Goal: Transaction & Acquisition: Purchase product/service

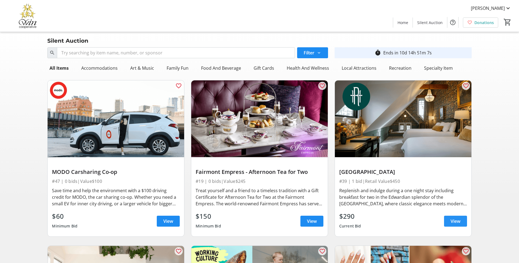
click at [456, 223] on span "View" at bounding box center [456, 221] width 10 height 7
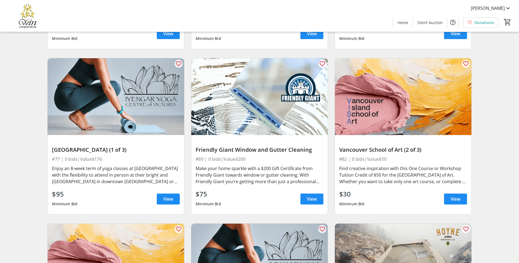
scroll to position [4490, 0]
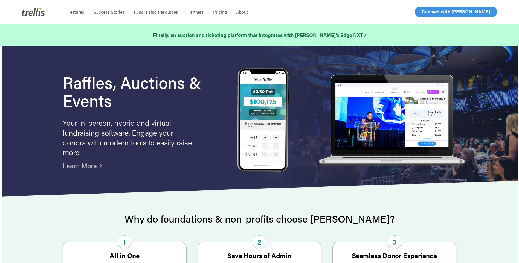
click at [425, 13] on span "Log In" at bounding box center [427, 11] width 13 height 7
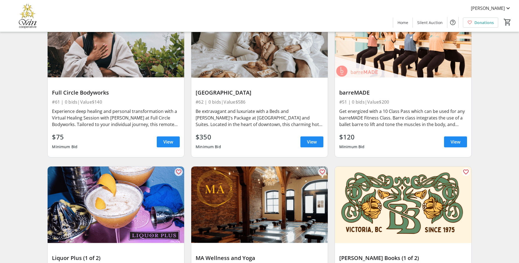
scroll to position [547, 0]
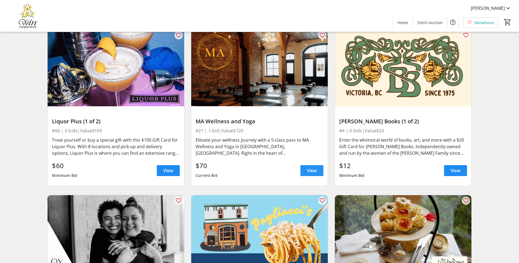
click at [304, 172] on span at bounding box center [311, 170] width 23 height 13
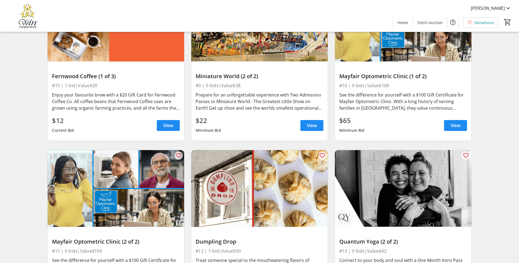
scroll to position [1313, 0]
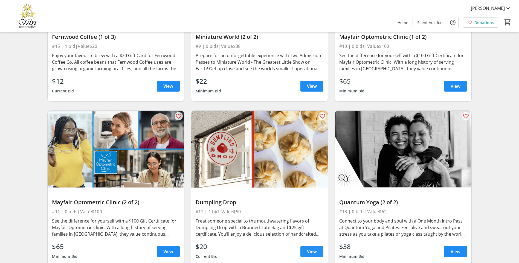
click at [311, 248] on span "View" at bounding box center [312, 251] width 10 height 7
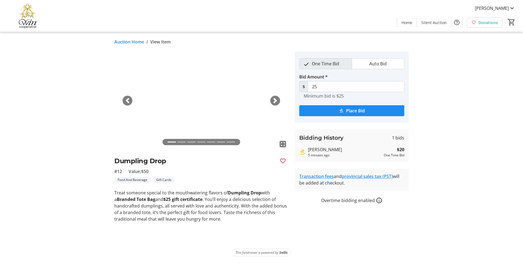
click at [274, 104] on div "Next" at bounding box center [275, 101] width 10 height 10
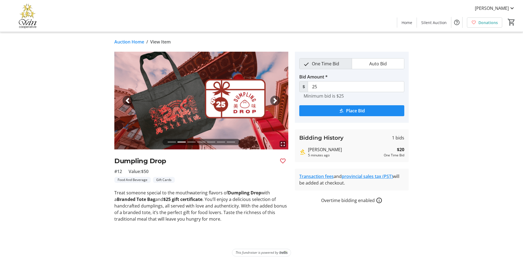
click at [273, 103] on span "button" at bounding box center [274, 100] width 5 height 5
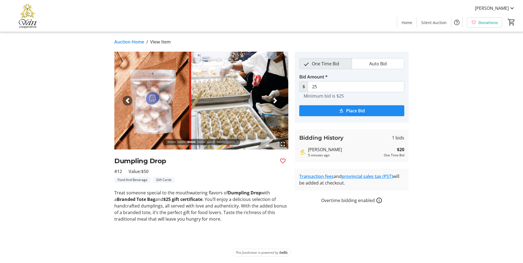
click at [273, 103] on span "button" at bounding box center [274, 100] width 5 height 5
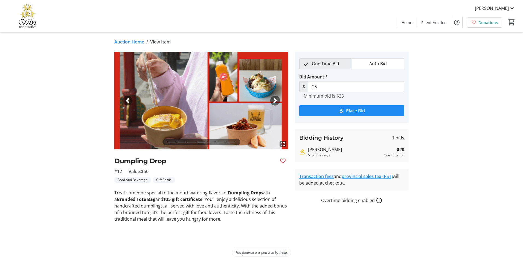
click at [273, 103] on span "button" at bounding box center [274, 100] width 5 height 5
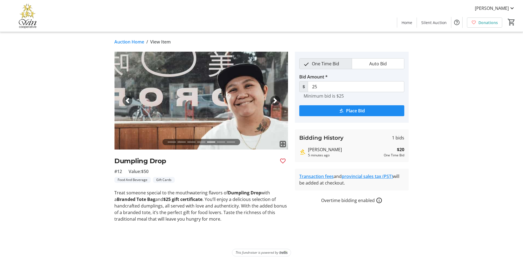
click at [273, 103] on span "button" at bounding box center [274, 100] width 5 height 5
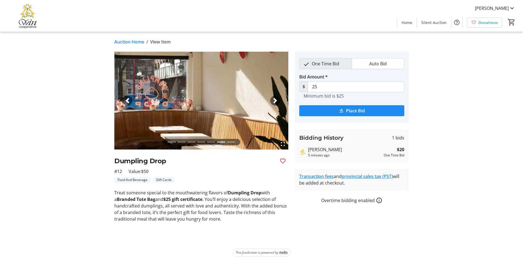
click at [273, 103] on span "button" at bounding box center [274, 100] width 5 height 5
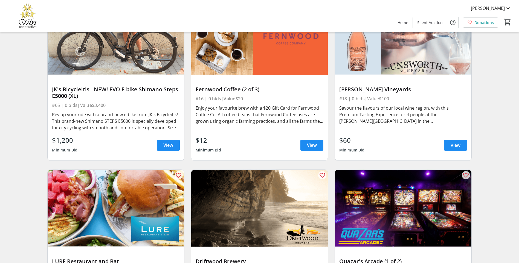
scroll to position [1587, 0]
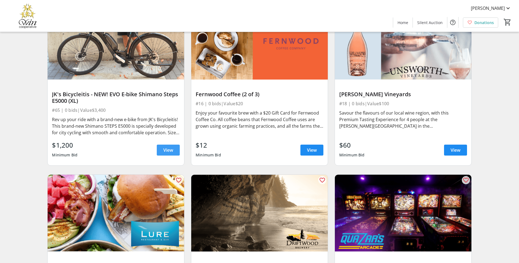
click at [176, 144] on span at bounding box center [168, 150] width 23 height 13
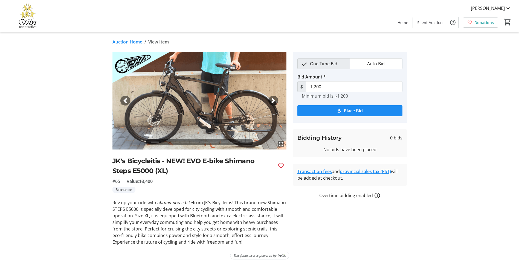
click at [277, 105] on img at bounding box center [199, 101] width 174 height 98
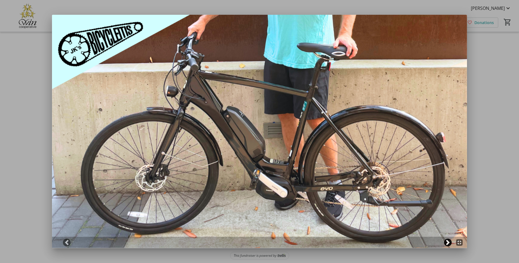
click at [452, 246] on link "Next" at bounding box center [448, 243] width 8 height 8
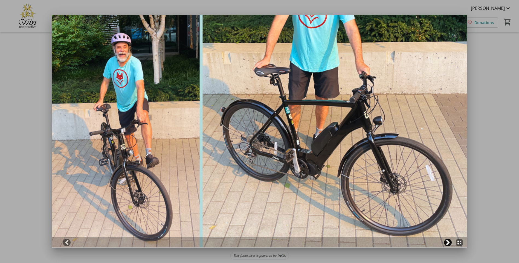
click at [450, 245] on span at bounding box center [447, 242] width 5 height 5
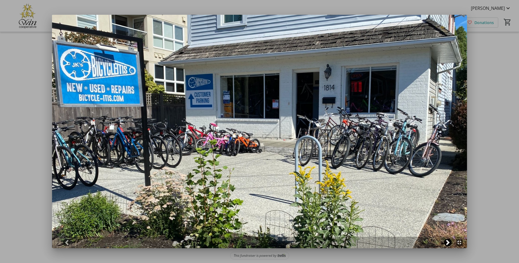
click at [449, 245] on span at bounding box center [447, 242] width 5 height 5
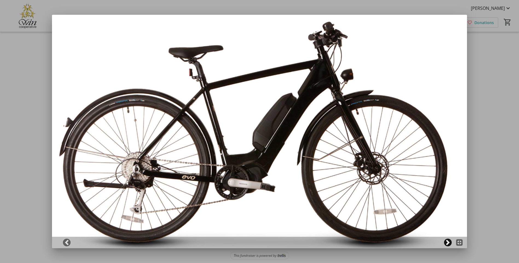
click at [449, 245] on span at bounding box center [447, 242] width 5 height 5
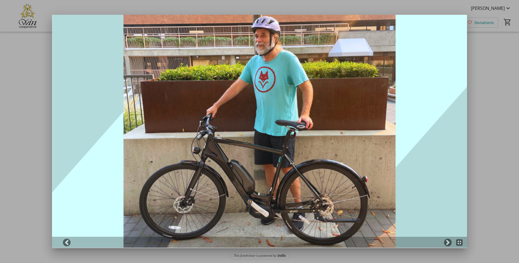
click at [449, 248] on div at bounding box center [259, 242] width 415 height 11
click at [449, 245] on span at bounding box center [447, 242] width 5 height 5
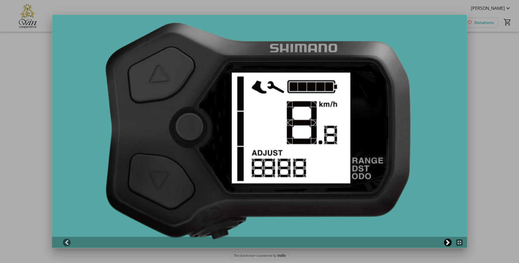
click at [449, 245] on span at bounding box center [447, 242] width 5 height 5
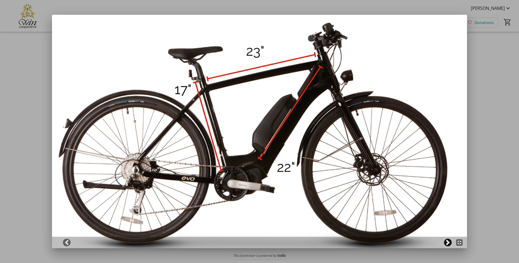
click at [446, 242] on link "Next" at bounding box center [448, 243] width 8 height 8
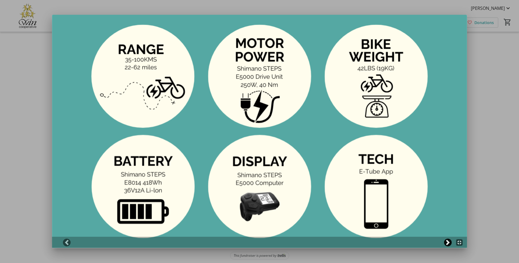
click at [448, 242] on span at bounding box center [447, 242] width 5 height 5
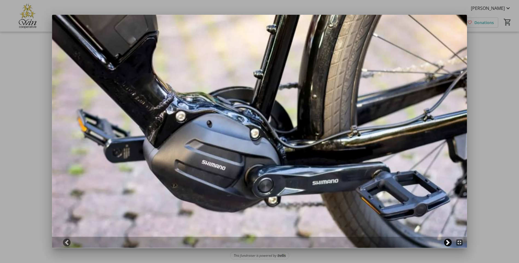
click at [448, 242] on span at bounding box center [447, 242] width 5 height 5
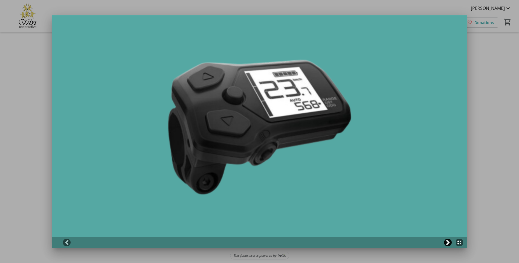
click at [448, 242] on span at bounding box center [447, 242] width 5 height 5
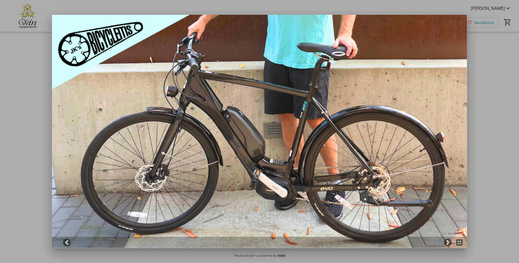
click at [492, 159] on div at bounding box center [259, 131] width 519 height 263
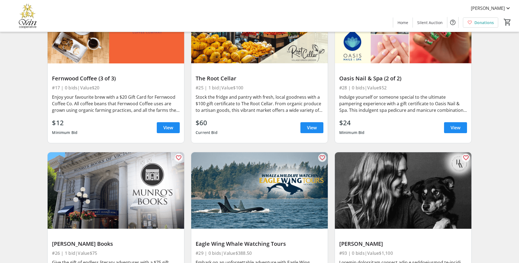
scroll to position [1942, 0]
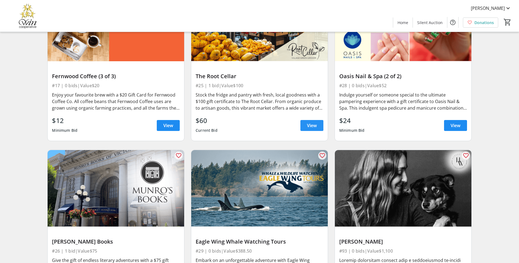
click at [314, 122] on span "View" at bounding box center [312, 125] width 10 height 7
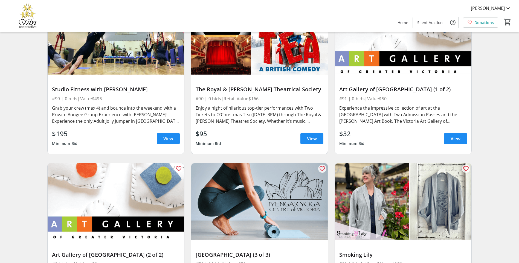
scroll to position [5147, 0]
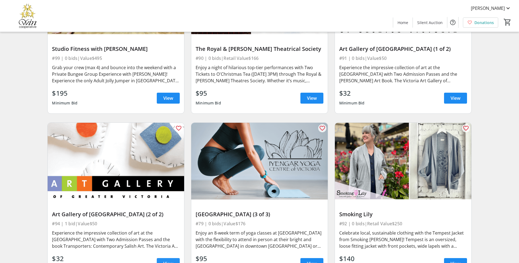
click at [169, 257] on span at bounding box center [168, 263] width 23 height 13
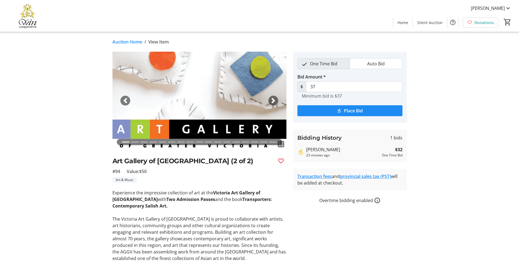
click at [275, 99] on span "button" at bounding box center [273, 100] width 5 height 5
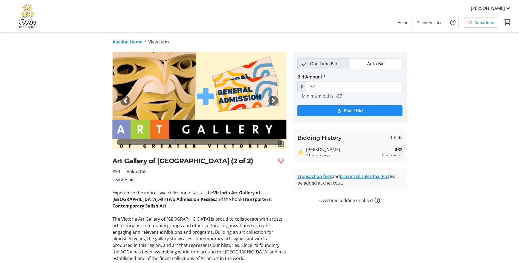
click at [275, 99] on span "button" at bounding box center [273, 100] width 5 height 5
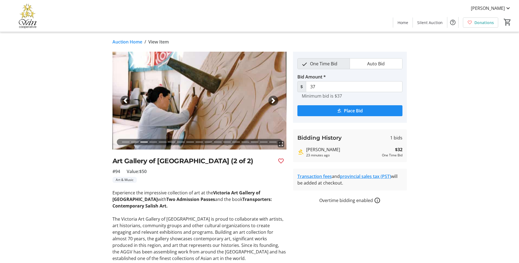
click at [275, 99] on span "button" at bounding box center [273, 100] width 5 height 5
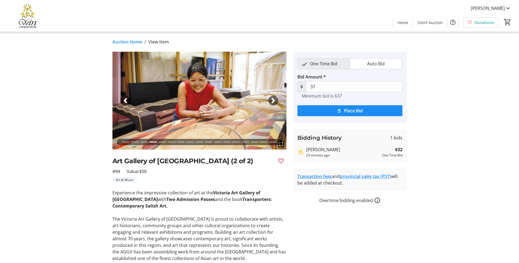
click at [275, 99] on span "button" at bounding box center [273, 100] width 5 height 5
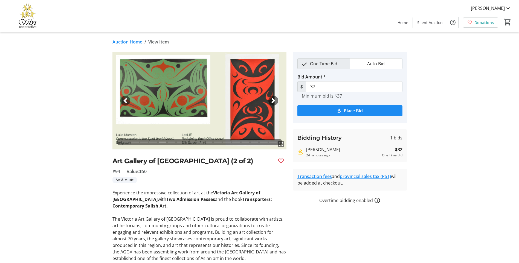
click at [275, 99] on span "button" at bounding box center [273, 100] width 5 height 5
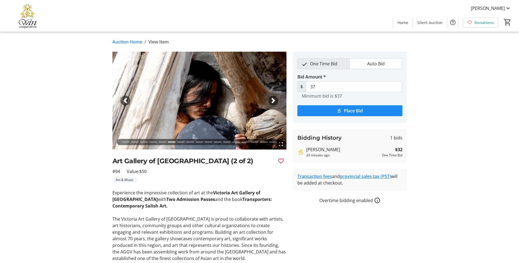
click at [126, 101] on span "button" at bounding box center [125, 100] width 5 height 5
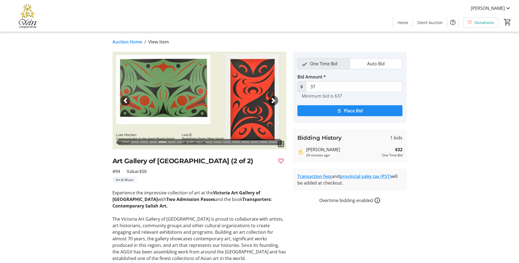
click at [211, 100] on img at bounding box center [199, 101] width 174 height 98
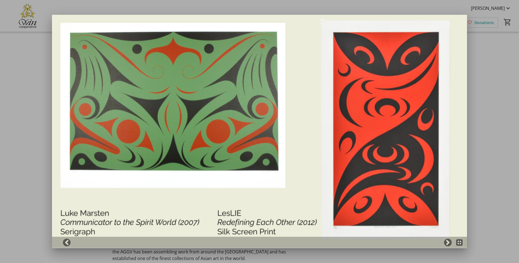
click at [511, 131] on div at bounding box center [259, 131] width 519 height 263
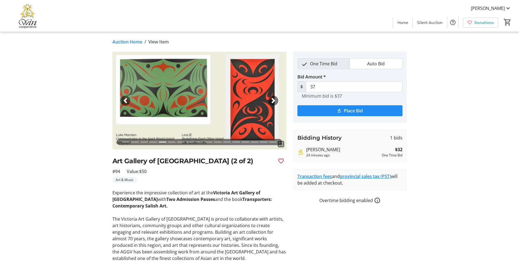
click at [274, 99] on span "button" at bounding box center [273, 100] width 5 height 5
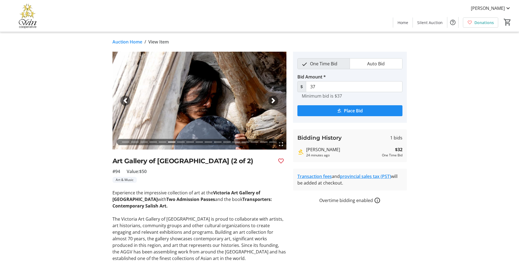
click at [274, 99] on span "button" at bounding box center [273, 100] width 5 height 5
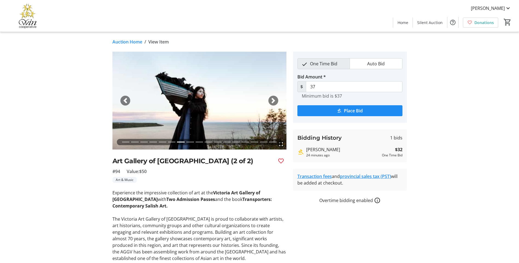
click at [274, 99] on span "button" at bounding box center [273, 100] width 5 height 5
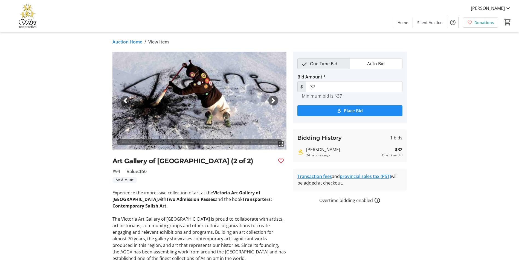
click at [274, 99] on span "button" at bounding box center [273, 100] width 5 height 5
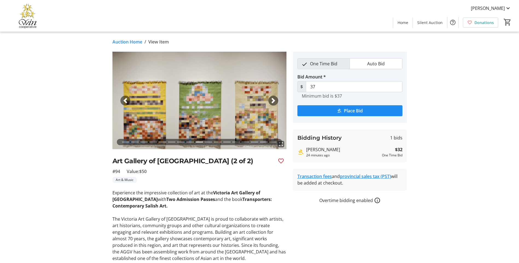
click at [275, 100] on span "button" at bounding box center [273, 100] width 5 height 5
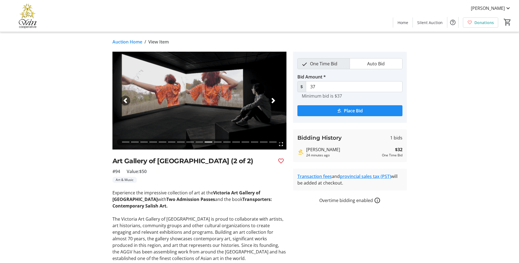
click at [275, 100] on span "button" at bounding box center [273, 100] width 5 height 5
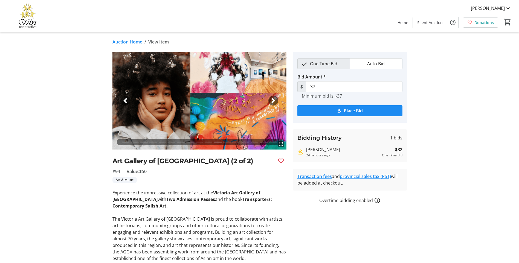
click at [275, 100] on span "button" at bounding box center [273, 100] width 5 height 5
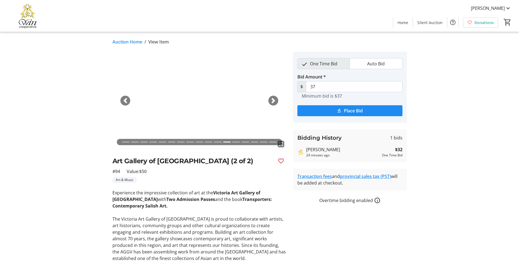
click at [275, 100] on span "button" at bounding box center [273, 100] width 5 height 5
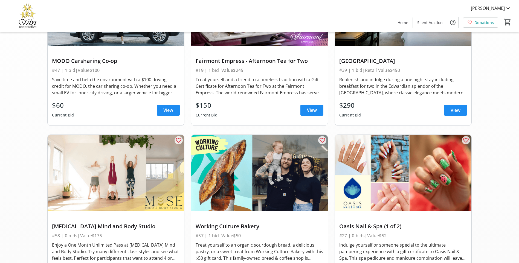
scroll to position [55, 0]
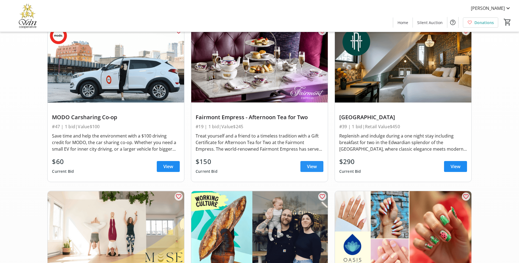
click at [312, 168] on span "View" at bounding box center [312, 166] width 10 height 7
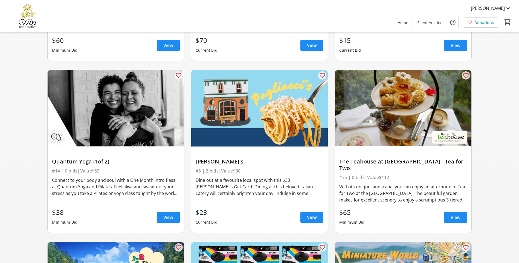
scroll to position [657, 0]
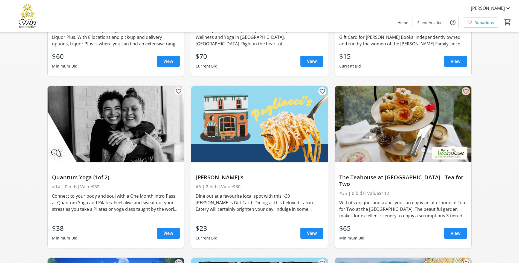
click at [195, 12] on div "[PERSON_NAME] Home Silent Auction Donations 0" at bounding box center [259, 16] width 519 height 32
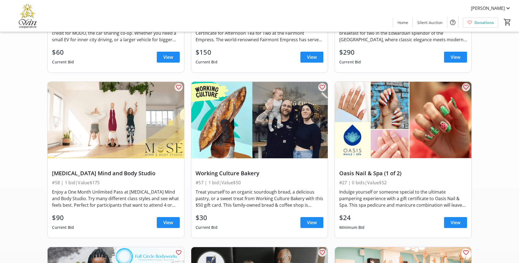
scroll to position [0, 0]
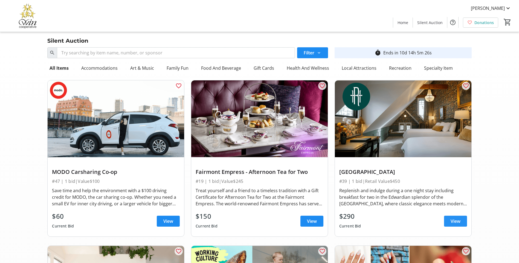
click at [459, 219] on span "View" at bounding box center [456, 221] width 10 height 7
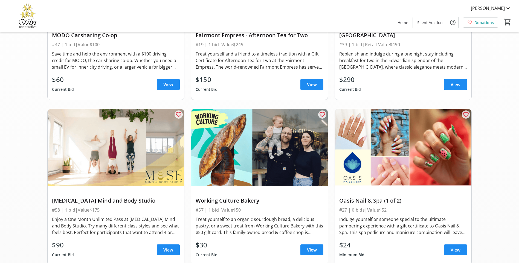
scroll to position [164, 0]
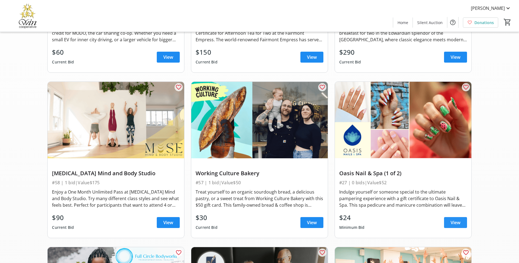
drag, startPoint x: 452, startPoint y: 224, endPoint x: 449, endPoint y: 227, distance: 4.6
click at [452, 224] on span "View" at bounding box center [456, 222] width 10 height 7
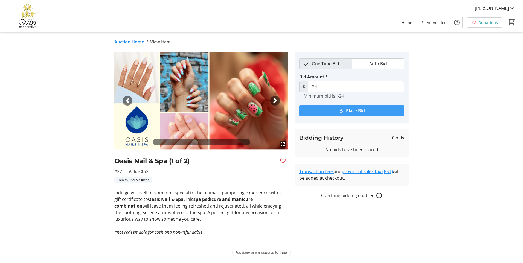
click at [303, 113] on span "submit" at bounding box center [351, 110] width 105 height 13
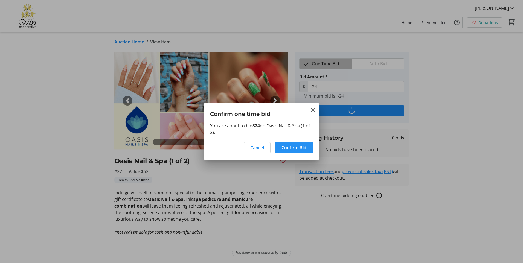
click at [283, 147] on span "Confirm Bid" at bounding box center [294, 147] width 25 height 7
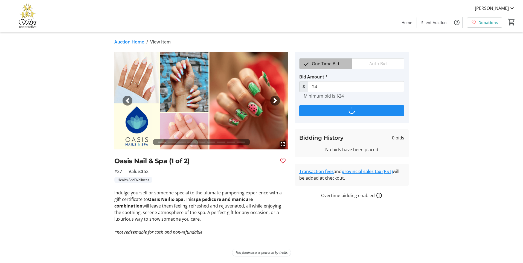
type input "32"
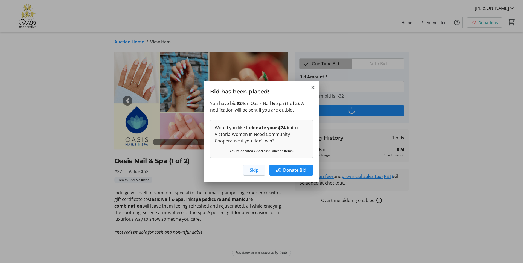
click at [254, 172] on span "Skip" at bounding box center [254, 170] width 9 height 7
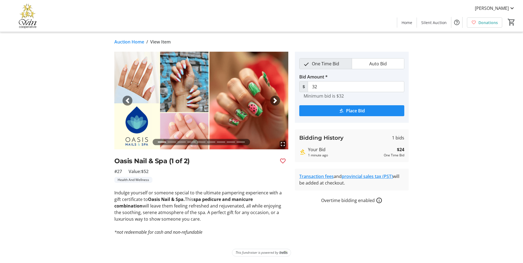
click at [407, 217] on tr-auction-item-bidding-ui "One Time Bid Auto Bid Bid Amount * $ 32 Minimum bid is $32 Place Bid Bidding Hi…" at bounding box center [352, 144] width 120 height 184
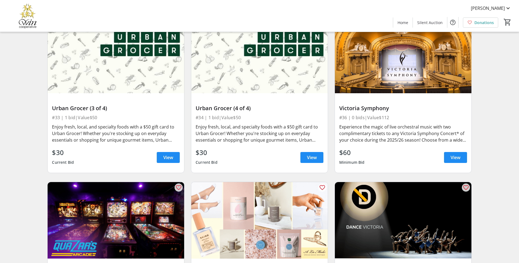
scroll to position [2435, 0]
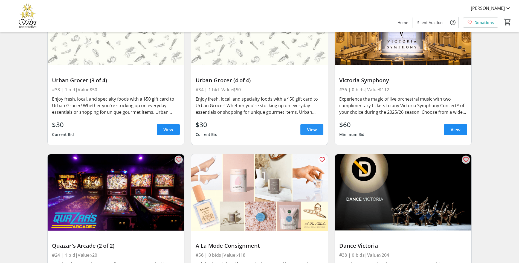
click at [321, 127] on span at bounding box center [311, 129] width 23 height 13
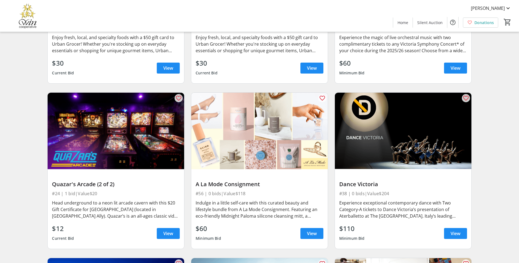
scroll to position [2544, 0]
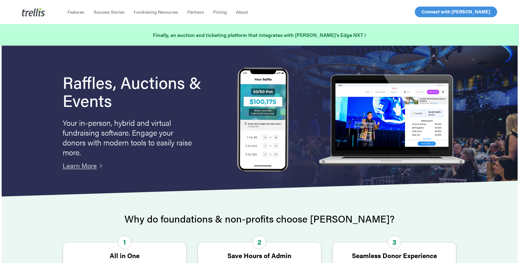
click at [432, 13] on span "Log In" at bounding box center [427, 11] width 13 height 7
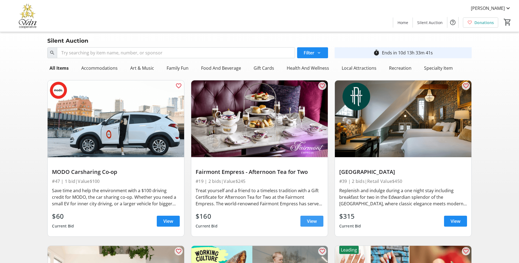
click at [322, 224] on span at bounding box center [311, 221] width 23 height 13
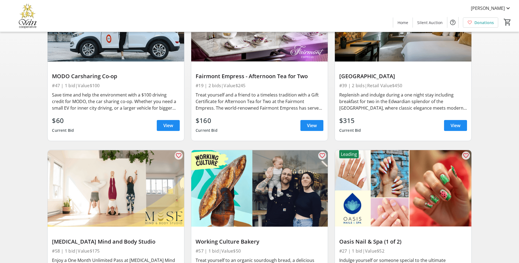
scroll to position [55, 0]
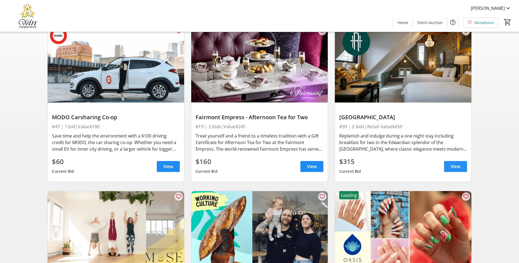
click at [462, 165] on span at bounding box center [455, 166] width 23 height 13
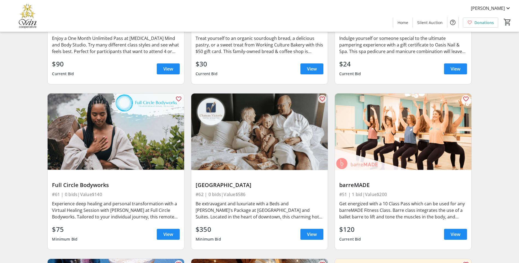
scroll to position [246, 0]
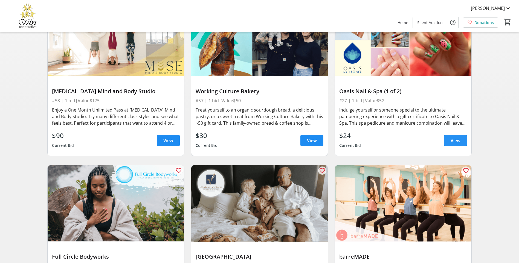
click at [465, 140] on span at bounding box center [455, 140] width 23 height 13
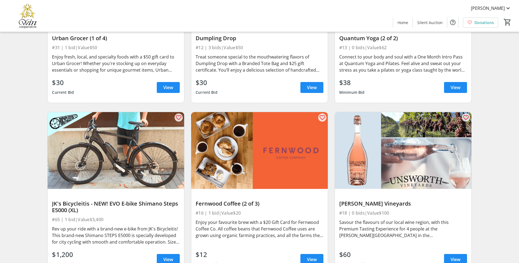
scroll to position [1587, 0]
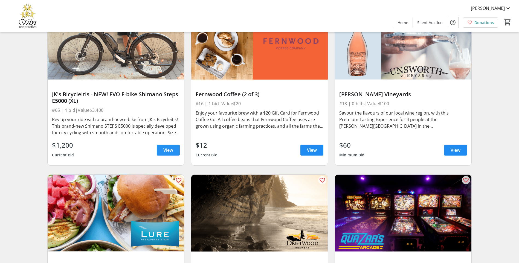
click at [169, 147] on span "View" at bounding box center [168, 150] width 10 height 7
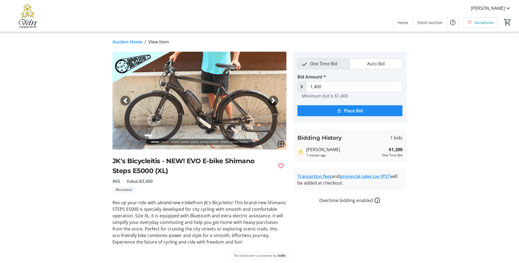
click at [459, 138] on tr-auction-item-details-ui "Auction Home / View Item fullscreen fullscreen fullscreen fullscreen fullscreen…" at bounding box center [259, 149] width 519 height 234
click at [273, 101] on span "button" at bounding box center [273, 100] width 5 height 5
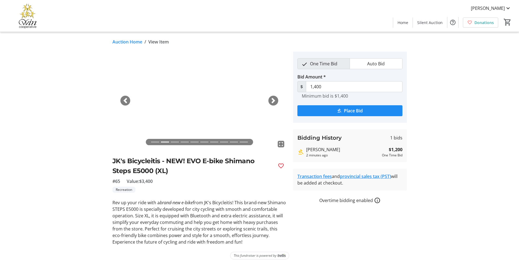
click at [274, 103] on span "button" at bounding box center [273, 100] width 5 height 5
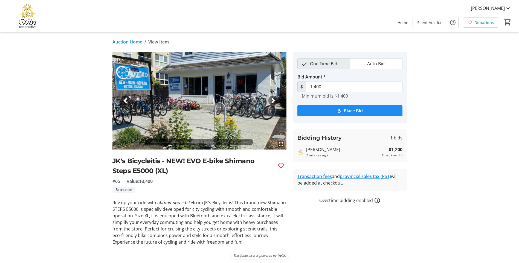
click at [272, 101] on span "button" at bounding box center [273, 100] width 5 height 5
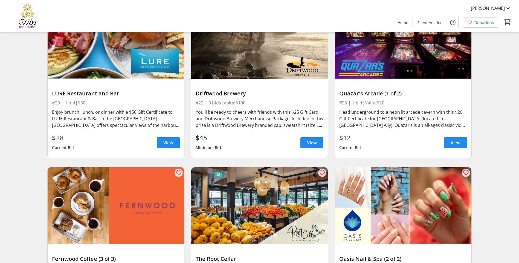
scroll to position [1837, 0]
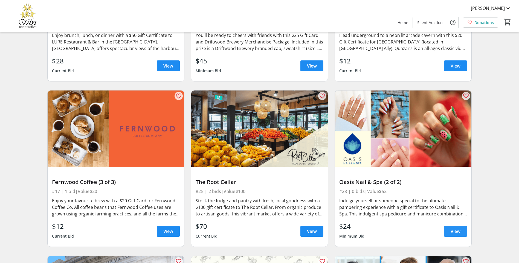
click at [453, 228] on span "View" at bounding box center [456, 231] width 10 height 7
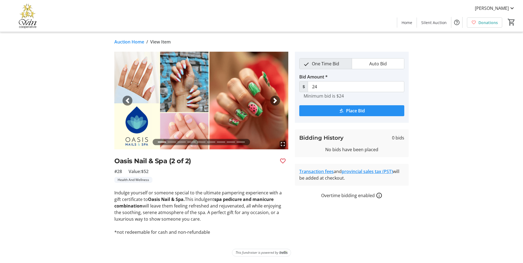
click at [304, 111] on span "submit" at bounding box center [351, 110] width 105 height 13
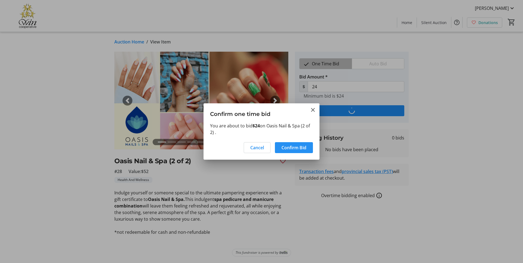
click at [296, 142] on span at bounding box center [294, 147] width 38 height 13
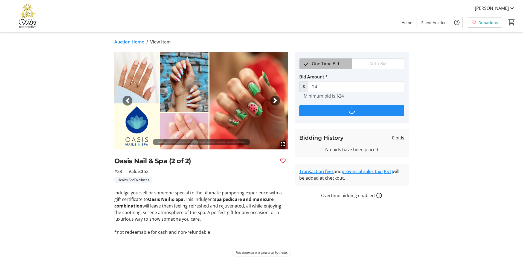
type input "32"
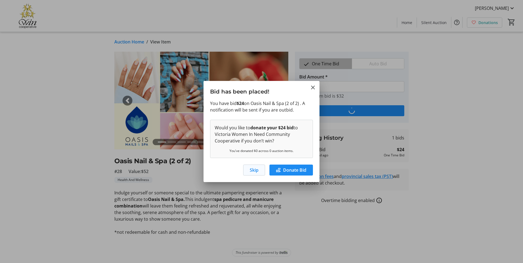
click at [257, 170] on span "Skip" at bounding box center [254, 170] width 9 height 7
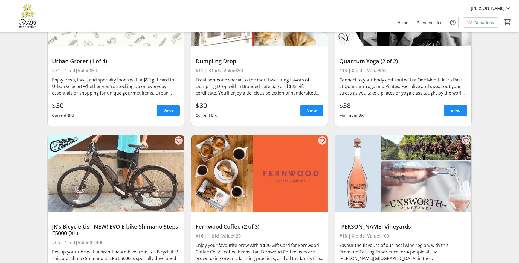
scroll to position [1481, 0]
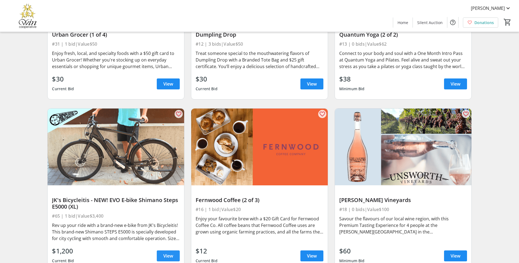
click at [158, 249] on span at bounding box center [168, 255] width 23 height 13
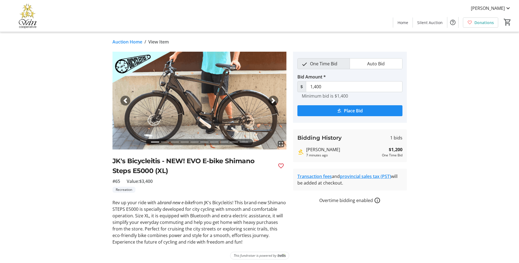
click at [200, 133] on img at bounding box center [199, 101] width 174 height 98
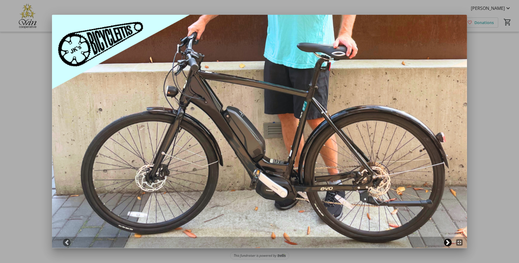
click at [448, 243] on span at bounding box center [447, 242] width 5 height 5
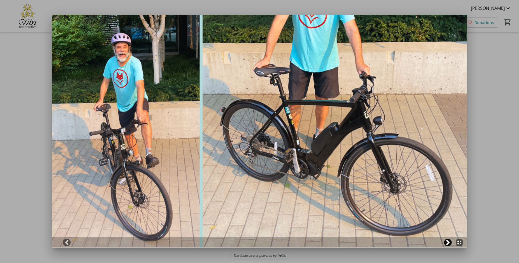
click at [448, 243] on span at bounding box center [447, 242] width 5 height 5
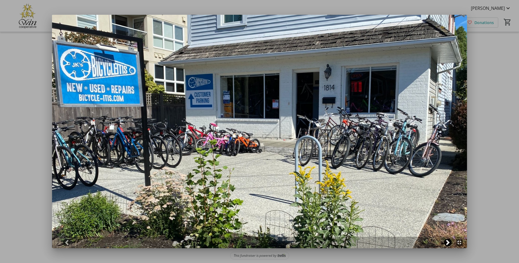
click at [448, 243] on span at bounding box center [447, 242] width 5 height 5
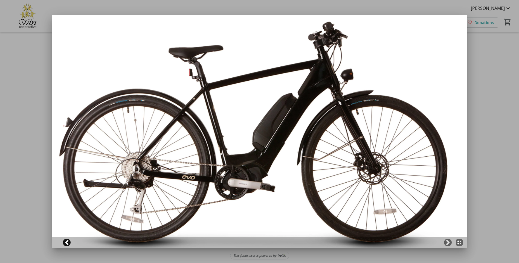
click at [65, 244] on span at bounding box center [66, 242] width 5 height 5
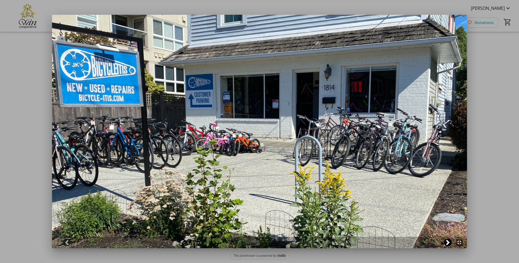
click at [449, 245] on span at bounding box center [447, 242] width 5 height 5
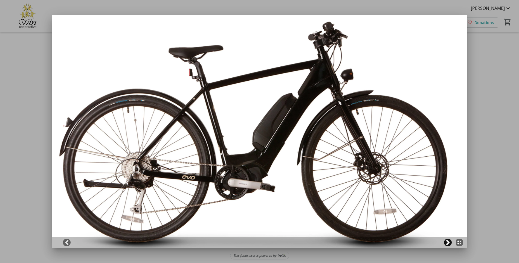
click at [449, 244] on span at bounding box center [447, 242] width 5 height 5
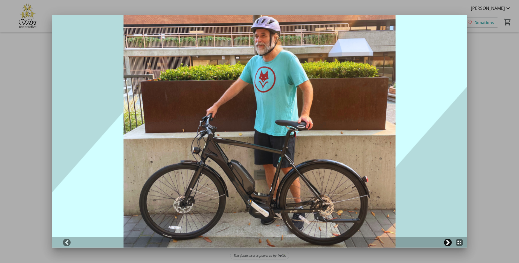
click at [449, 244] on span at bounding box center [447, 242] width 5 height 5
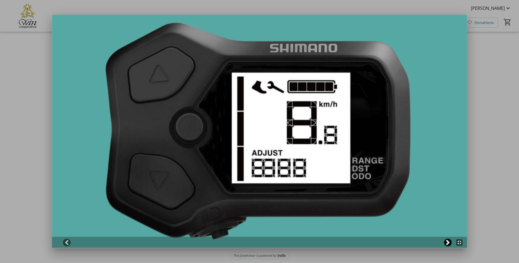
click at [449, 244] on span at bounding box center [447, 242] width 5 height 5
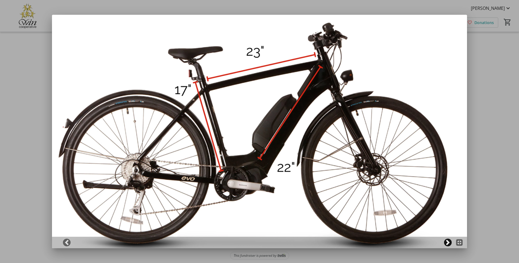
click at [449, 245] on span at bounding box center [447, 242] width 5 height 5
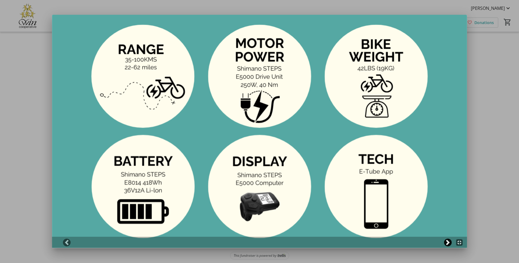
click at [451, 245] on span at bounding box center [447, 242] width 5 height 5
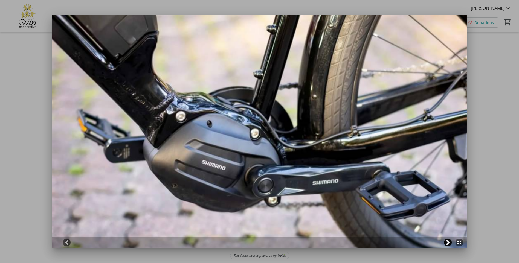
click at [451, 245] on span at bounding box center [447, 242] width 5 height 5
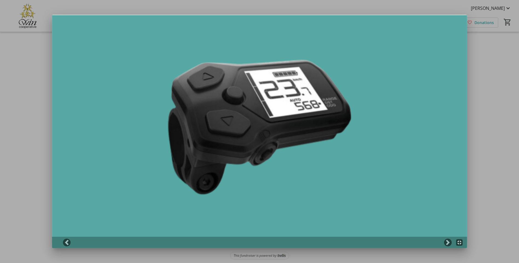
click at [500, 225] on div at bounding box center [259, 131] width 519 height 263
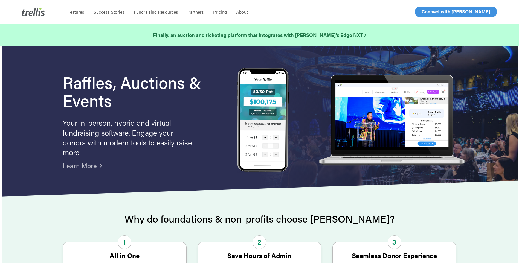
click at [421, 10] on link "Log In" at bounding box center [427, 12] width 21 height 10
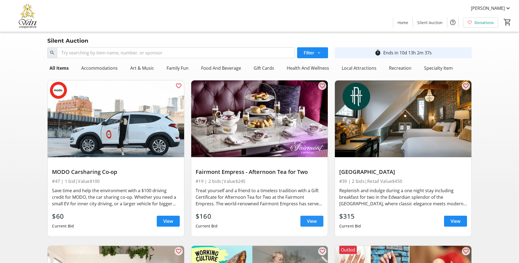
click at [309, 221] on span "View" at bounding box center [312, 221] width 10 height 7
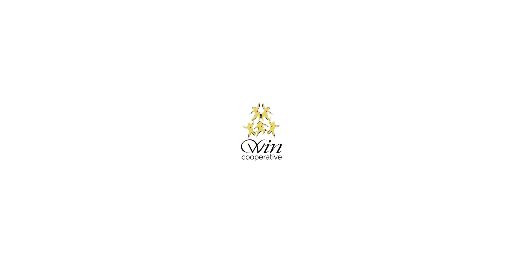
click at [94, 168] on html at bounding box center [261, 131] width 523 height 263
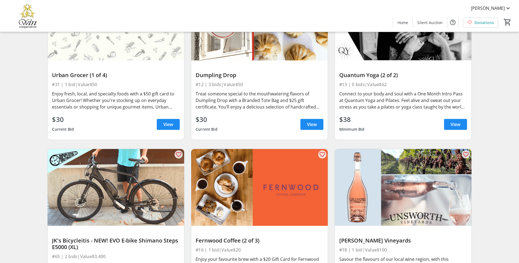
scroll to position [1477, 0]
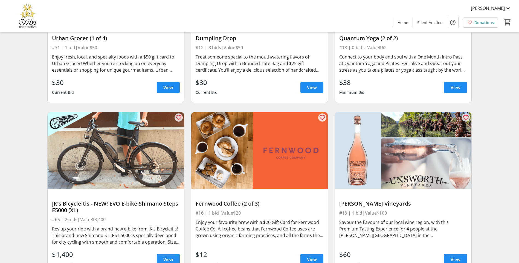
click at [171, 256] on span "View" at bounding box center [168, 259] width 10 height 7
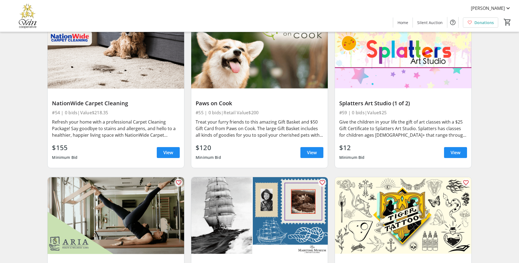
scroll to position [3420, 0]
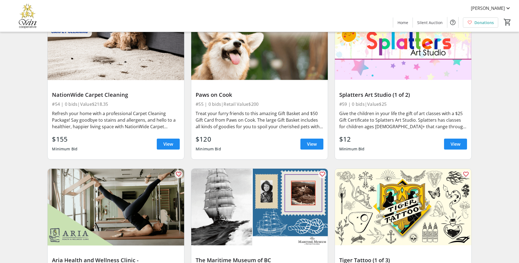
click at [126, 0] on div "[PERSON_NAME] Home Silent Auction Donations 0" at bounding box center [259, 16] width 519 height 32
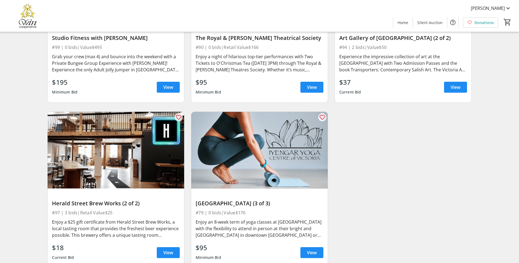
scroll to position [5338, 0]
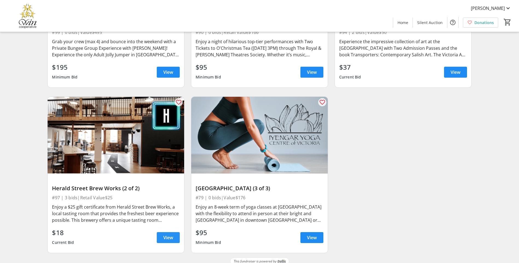
click at [169, 234] on span "View" at bounding box center [168, 237] width 10 height 7
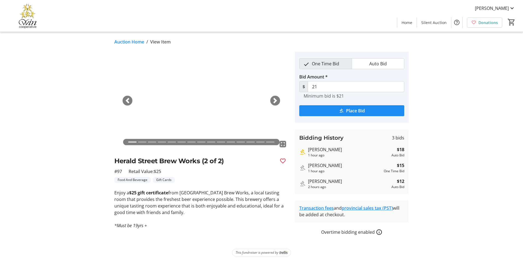
click at [500, 55] on tr-auction-item-details-ui "Auction Home / View Item fullscreen fullscreen fullscreen fullscreen fullscreen…" at bounding box center [261, 147] width 523 height 231
